Goal: Communication & Community: Answer question/provide support

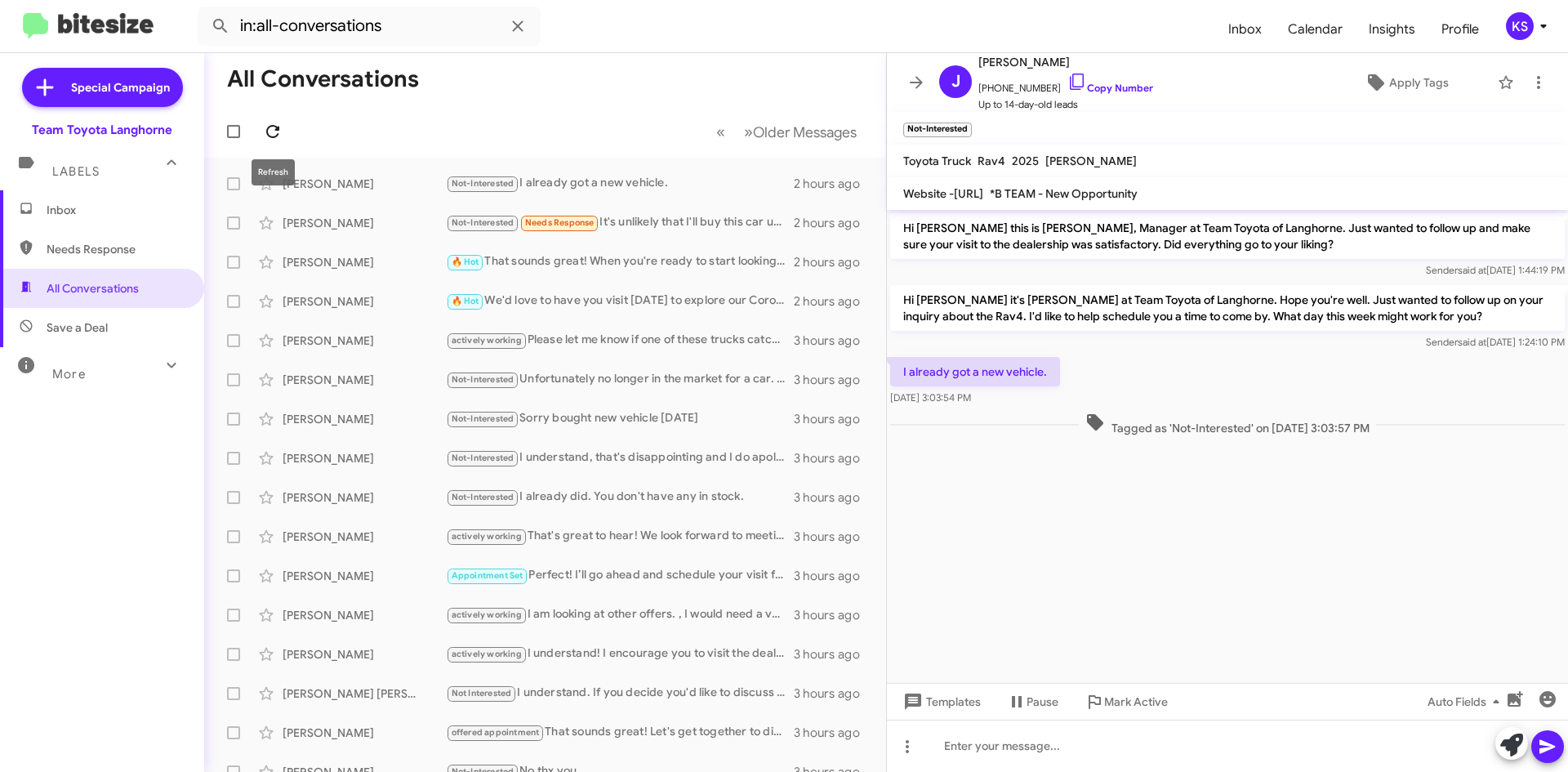
click at [281, 129] on icon at bounding box center [273, 132] width 19 height 19
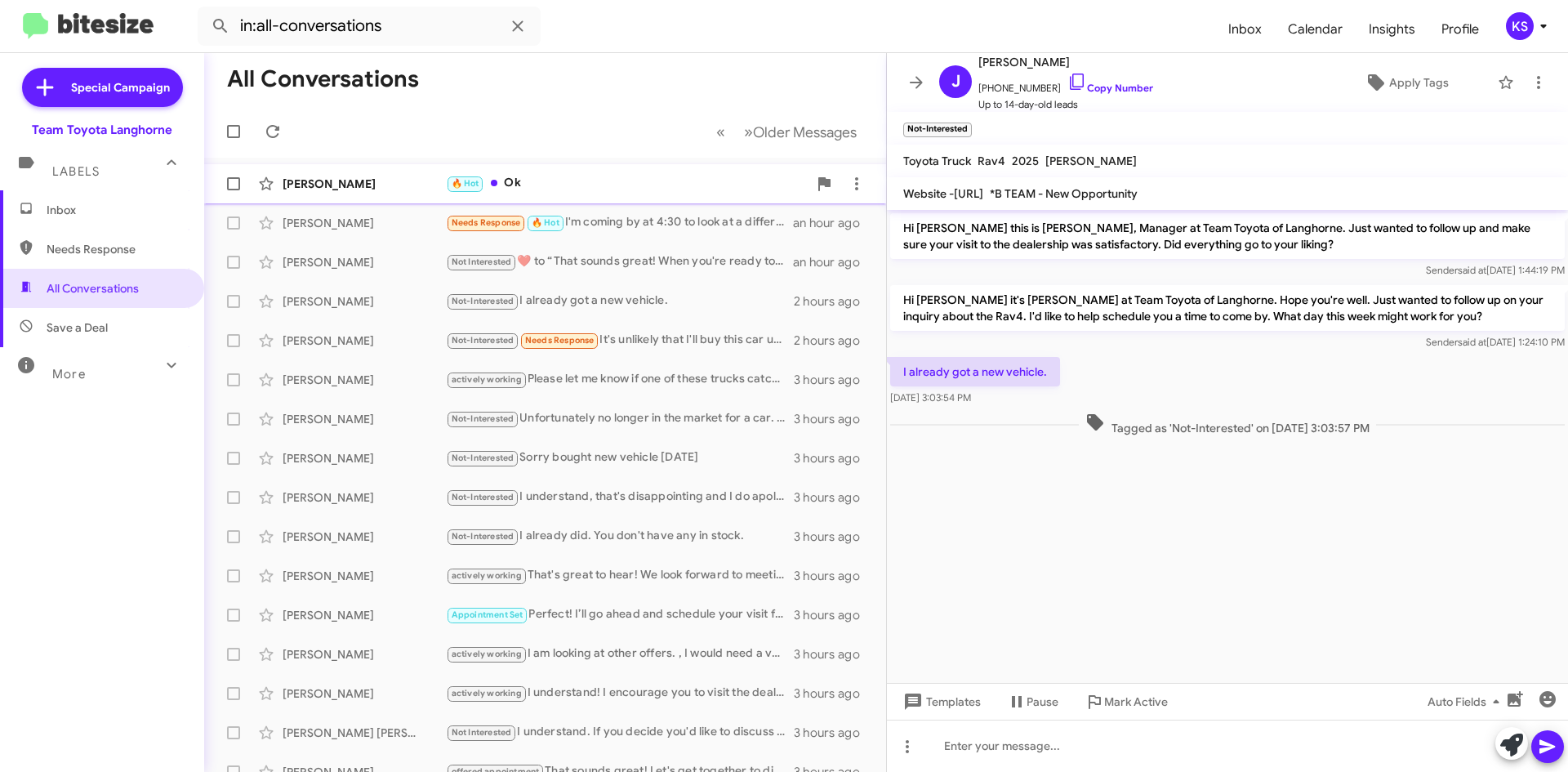
click at [518, 178] on div "🔥 Hot Ok" at bounding box center [626, 183] width 362 height 19
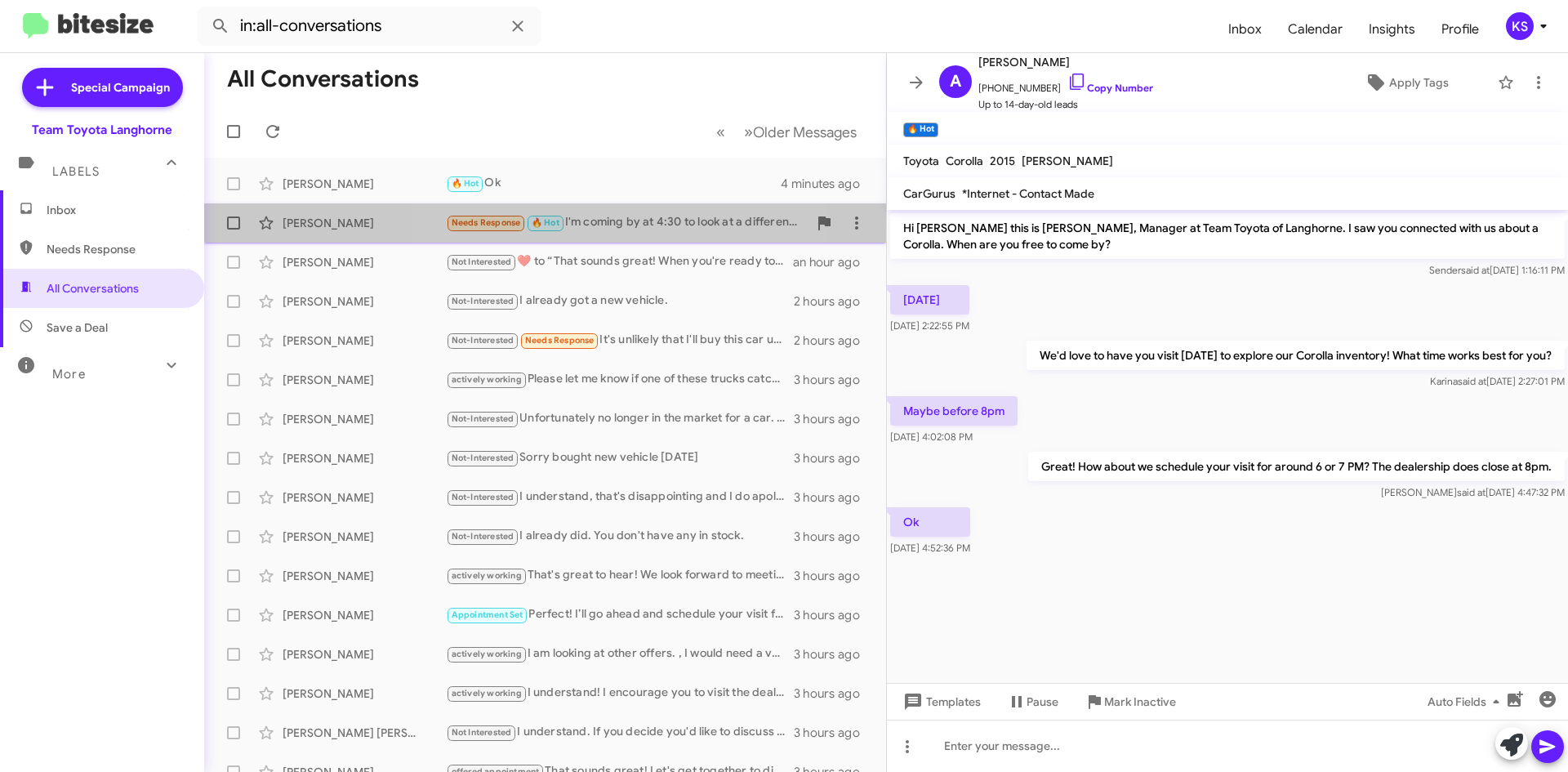
click at [631, 229] on div "Needs Response 🔥 Hot I'm coming by at 4:30 to look at a different vehicle." at bounding box center [626, 223] width 362 height 19
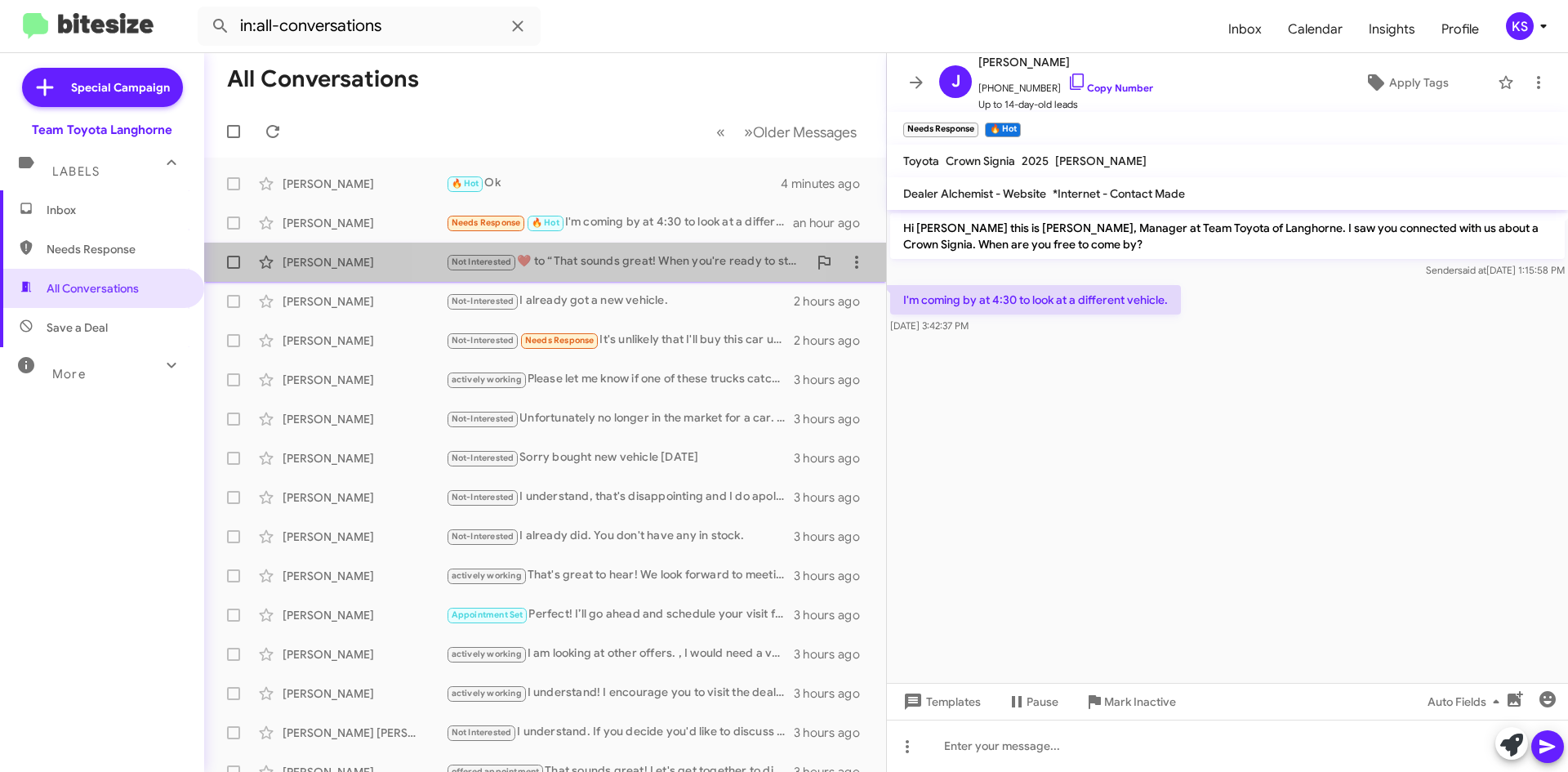
click at [635, 271] on div "Not Interested ​❤️​ to “ That sounds great! When you're ready to start looking …" at bounding box center [626, 262] width 362 height 19
